Goal: Transaction & Acquisition: Obtain resource

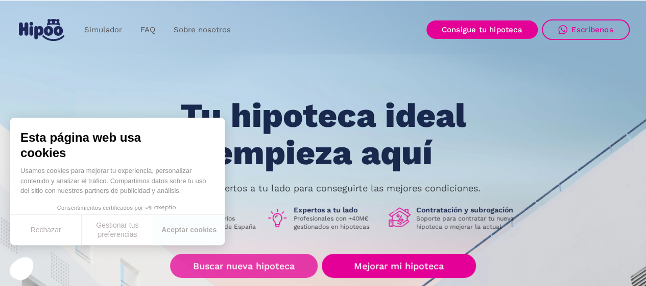
click at [257, 265] on link "Buscar nueva hipoteca" at bounding box center [244, 265] width 148 height 24
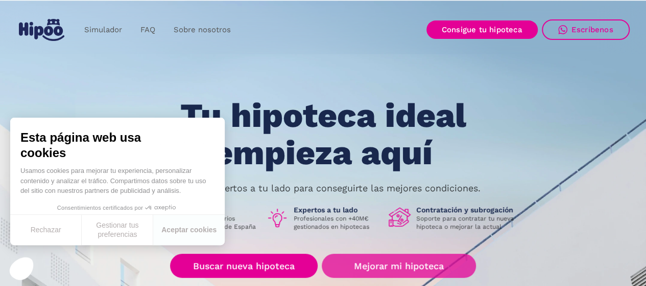
click at [362, 267] on link "Mejorar mi hipoteca" at bounding box center [399, 265] width 154 height 24
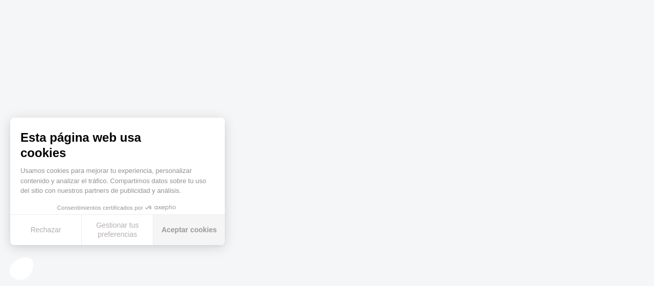
click at [180, 233] on button "Aceptar cookies" at bounding box center [189, 230] width 72 height 30
